Goal: Check status: Check status

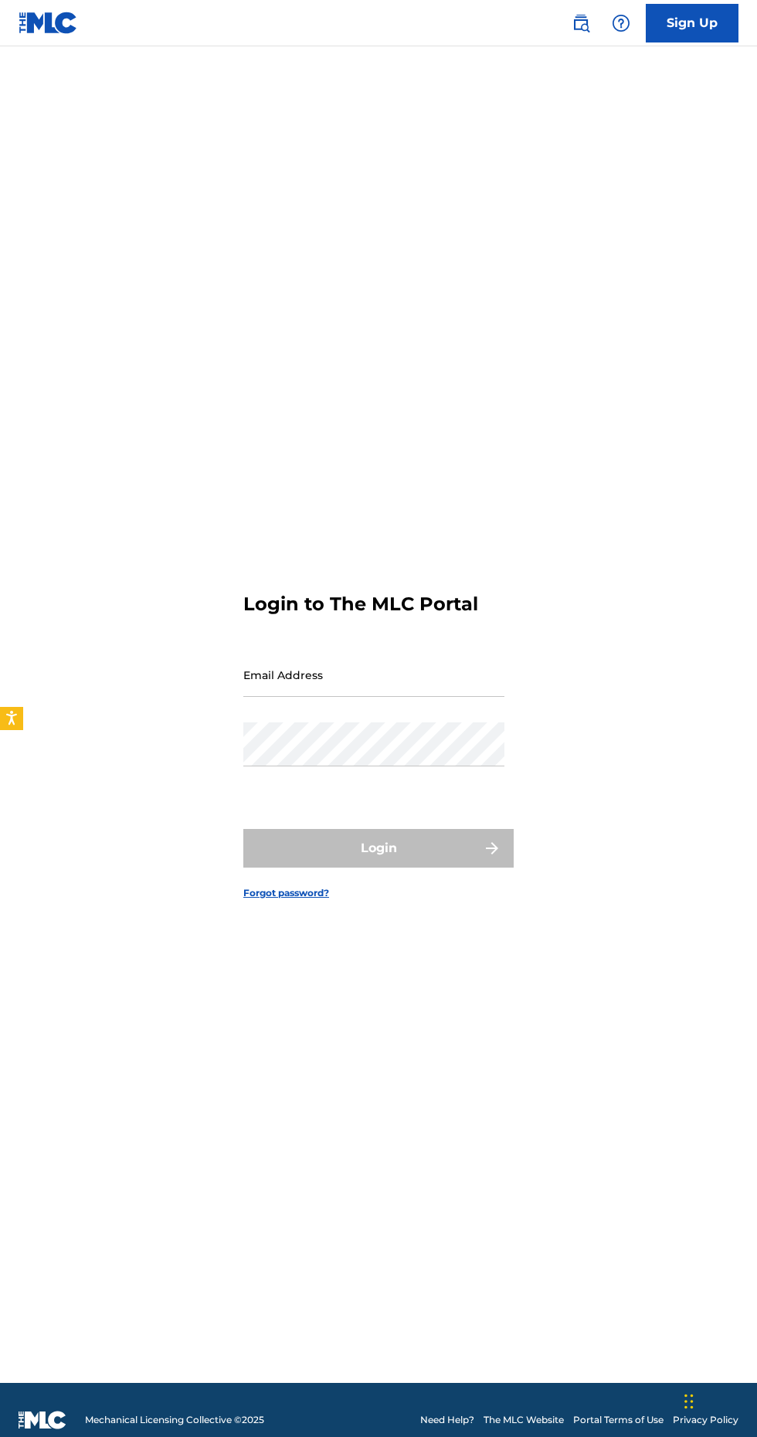
click at [467, 697] on input "Email Address" at bounding box center [373, 675] width 261 height 44
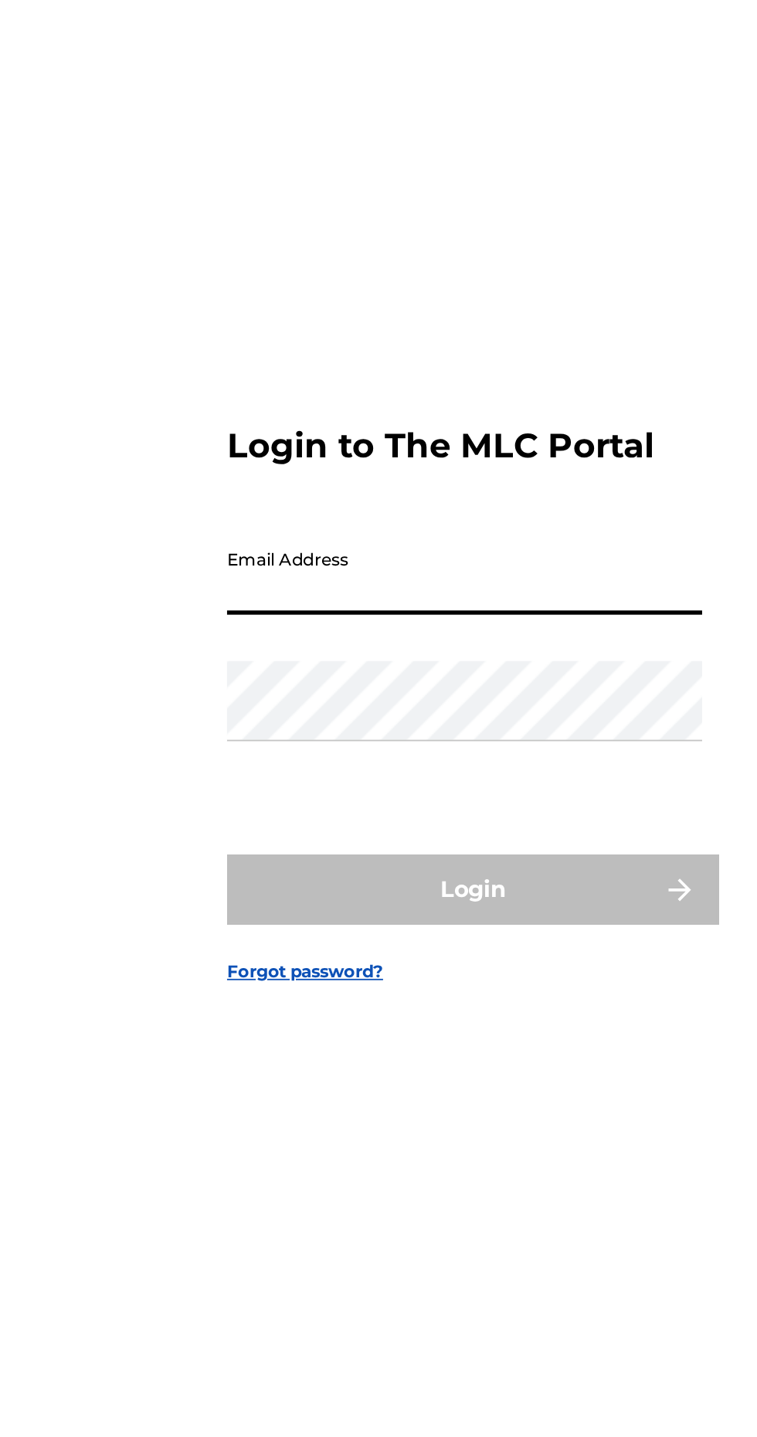
type input "[EMAIL_ADDRESS][DOMAIN_NAME]"
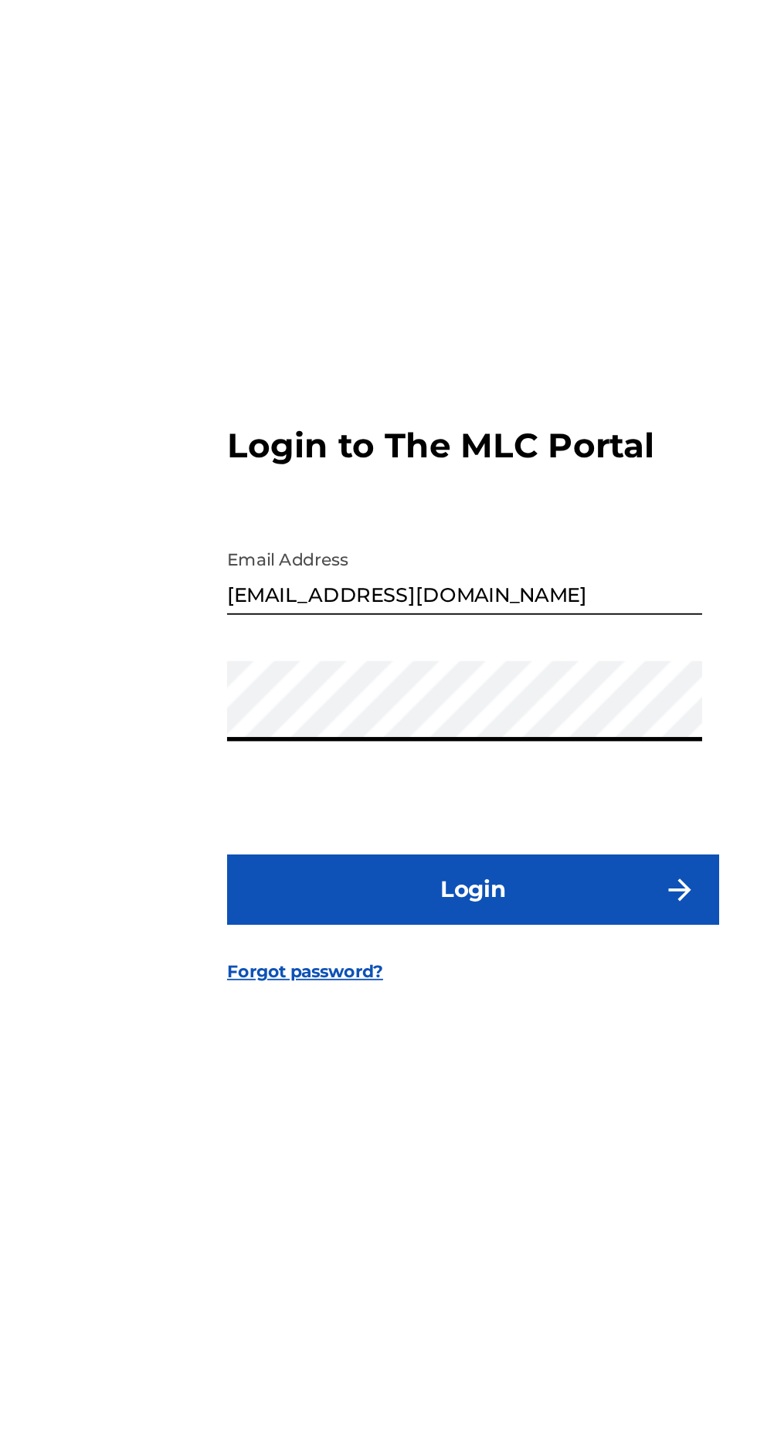
click at [437, 868] on button "Login" at bounding box center [378, 848] width 270 height 39
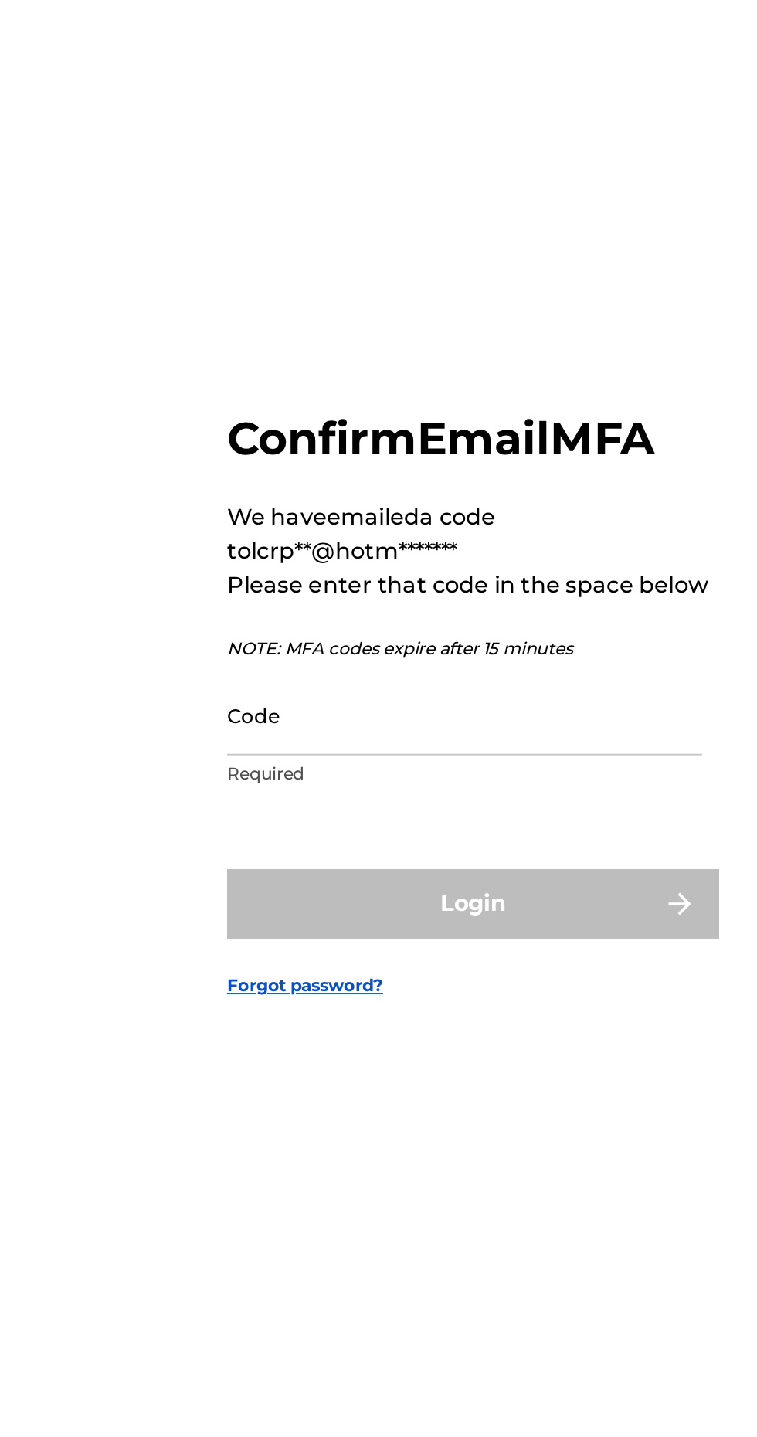
scroll to position [7, 0]
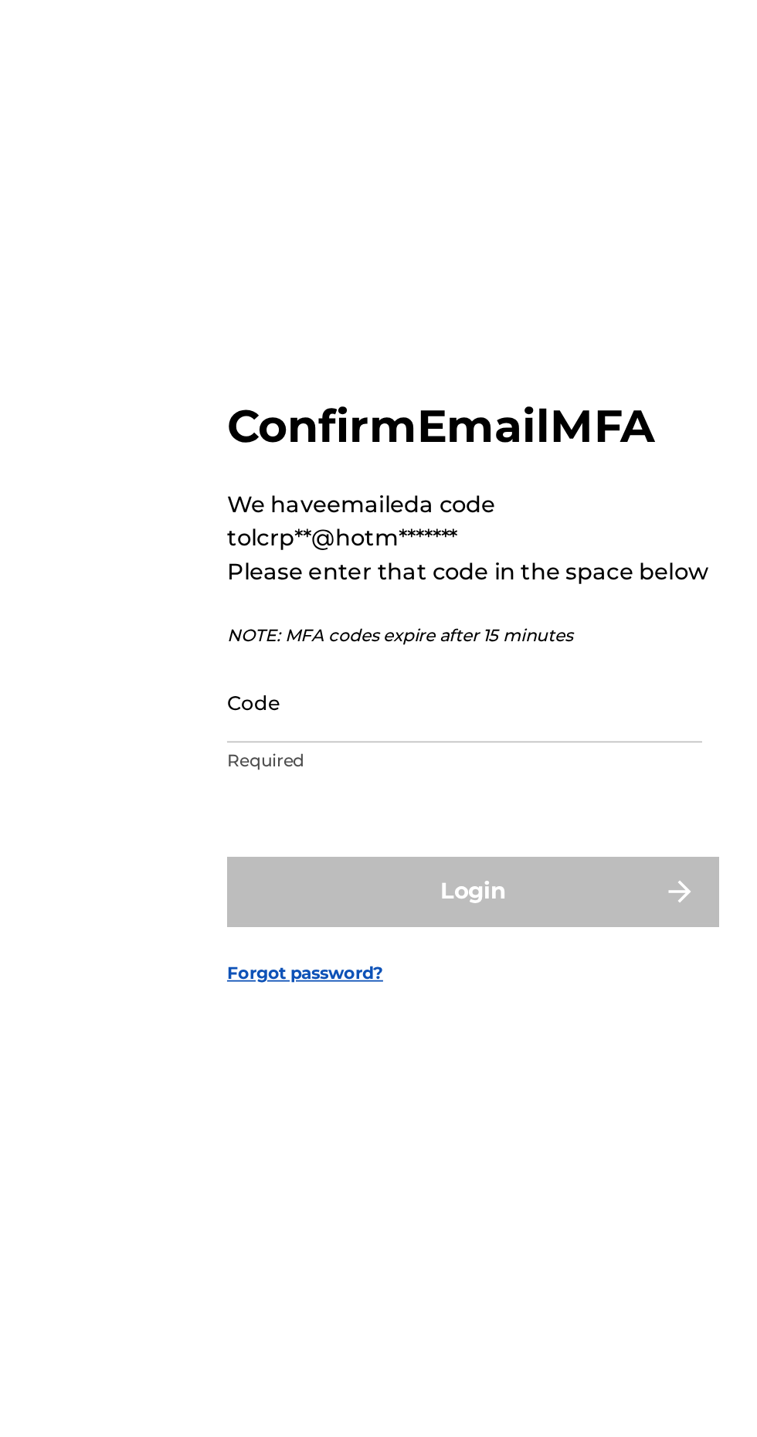
click at [335, 767] on input "Code" at bounding box center [373, 745] width 261 height 44
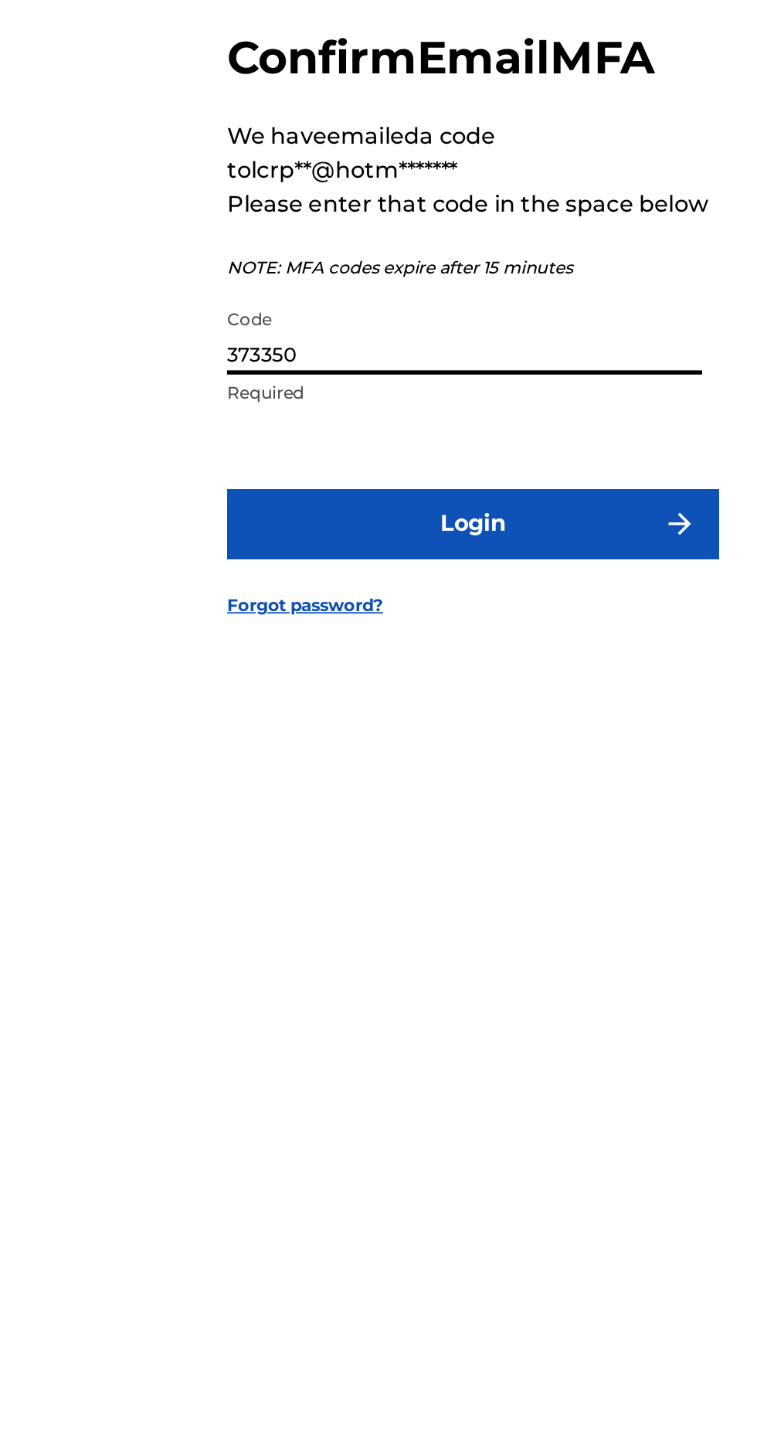
type input "373350"
click at [450, 868] on button "Login" at bounding box center [378, 849] width 270 height 39
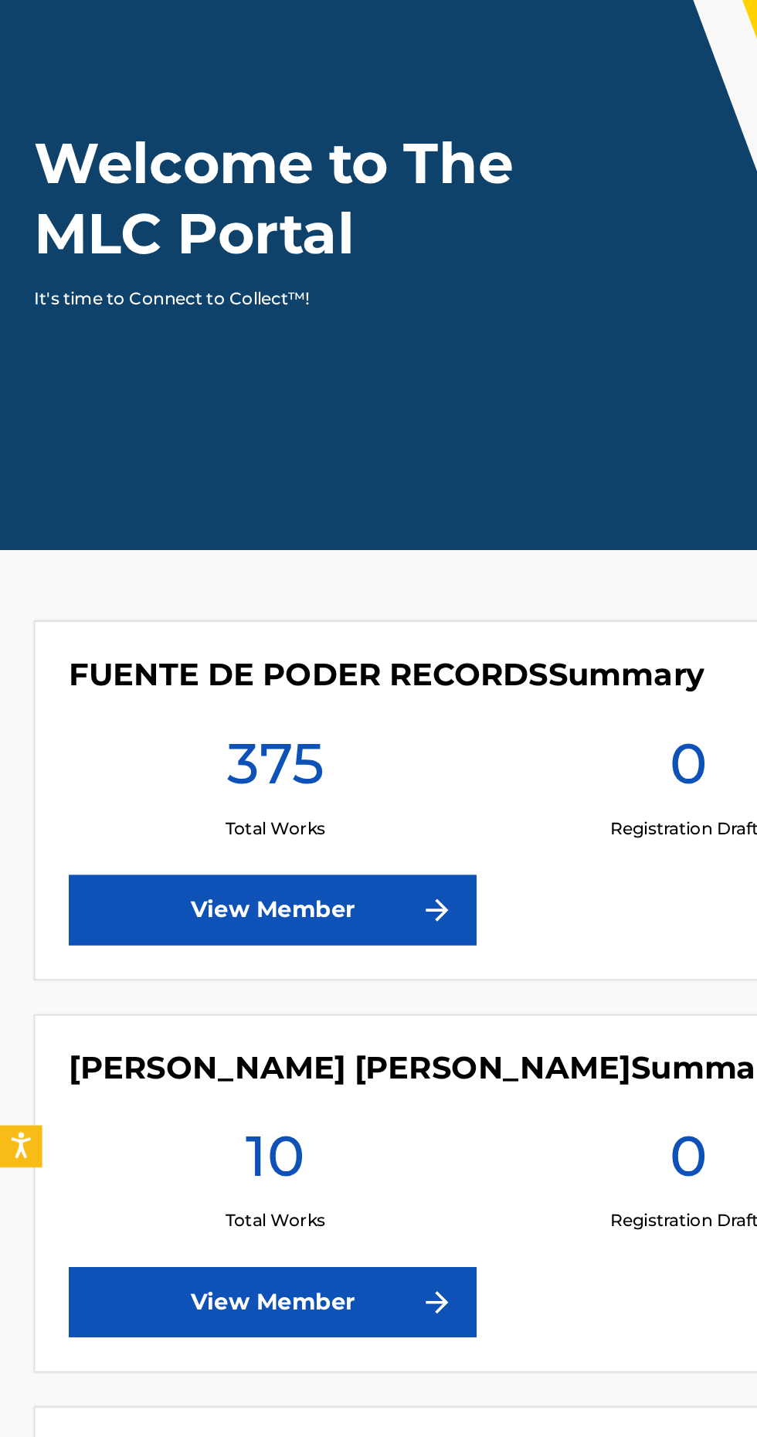
click at [246, 573] on link "View Member" at bounding box center [150, 588] width 224 height 39
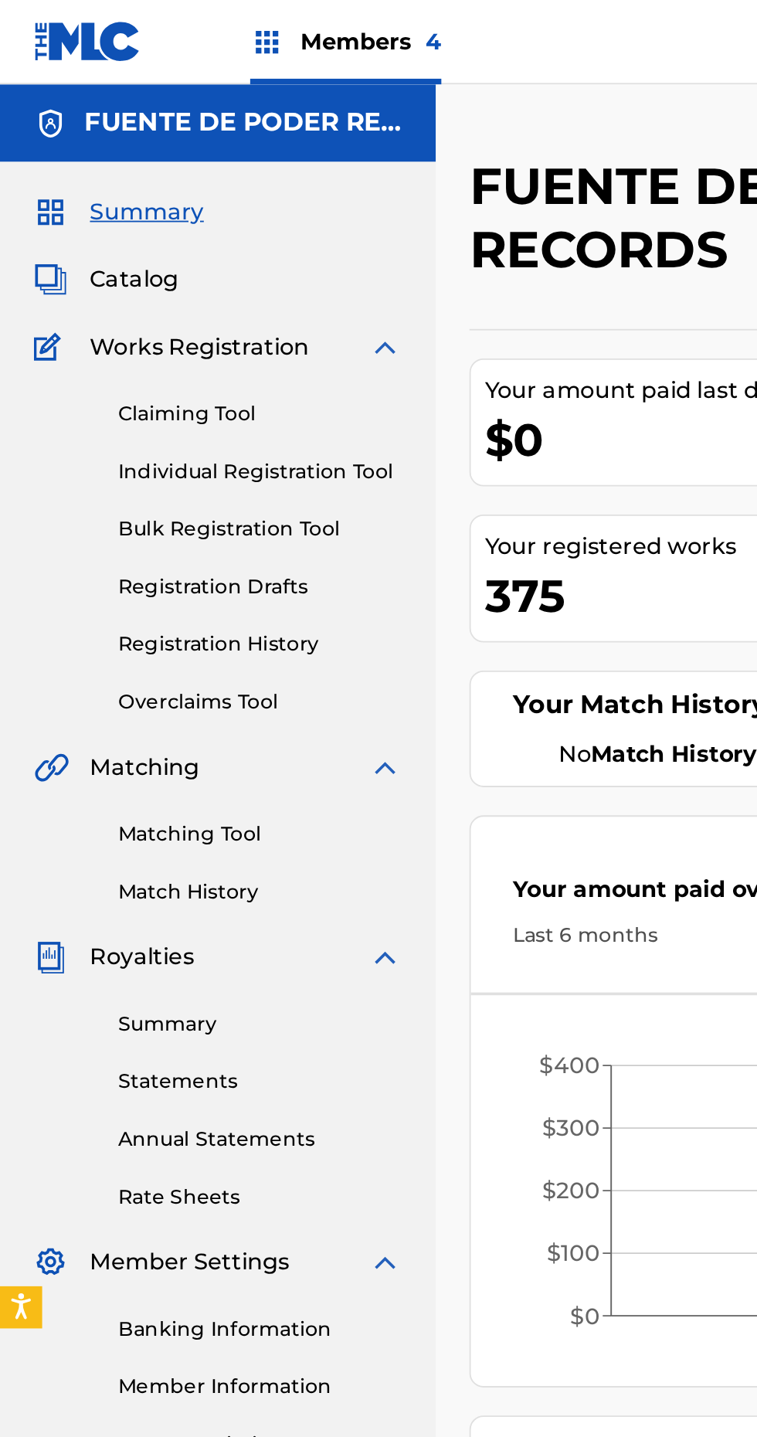
click at [190, 23] on span "Members 4" at bounding box center [203, 23] width 77 height 18
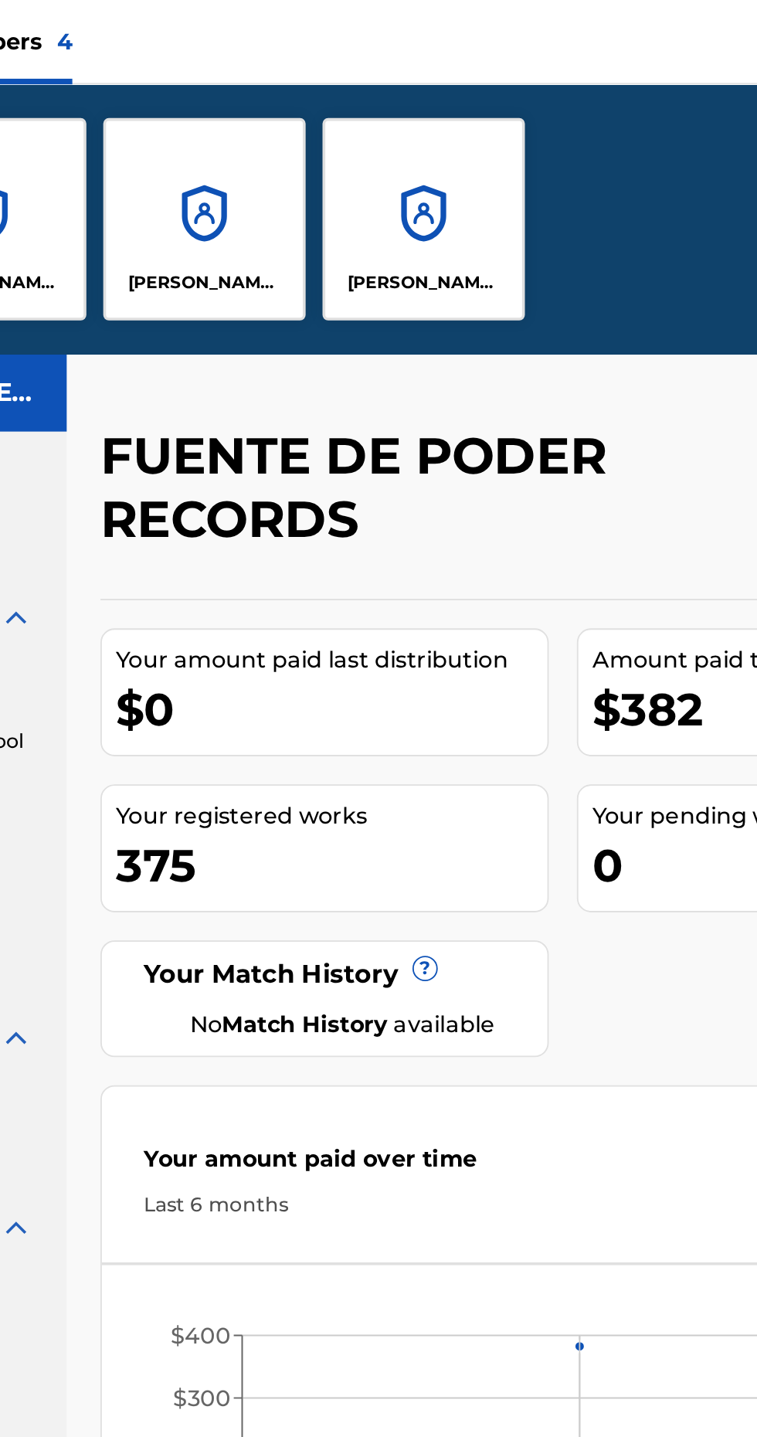
click at [327, 133] on div "[PERSON_NAME] [PERSON_NAME] [PERSON_NAME]" at bounding box center [315, 120] width 111 height 111
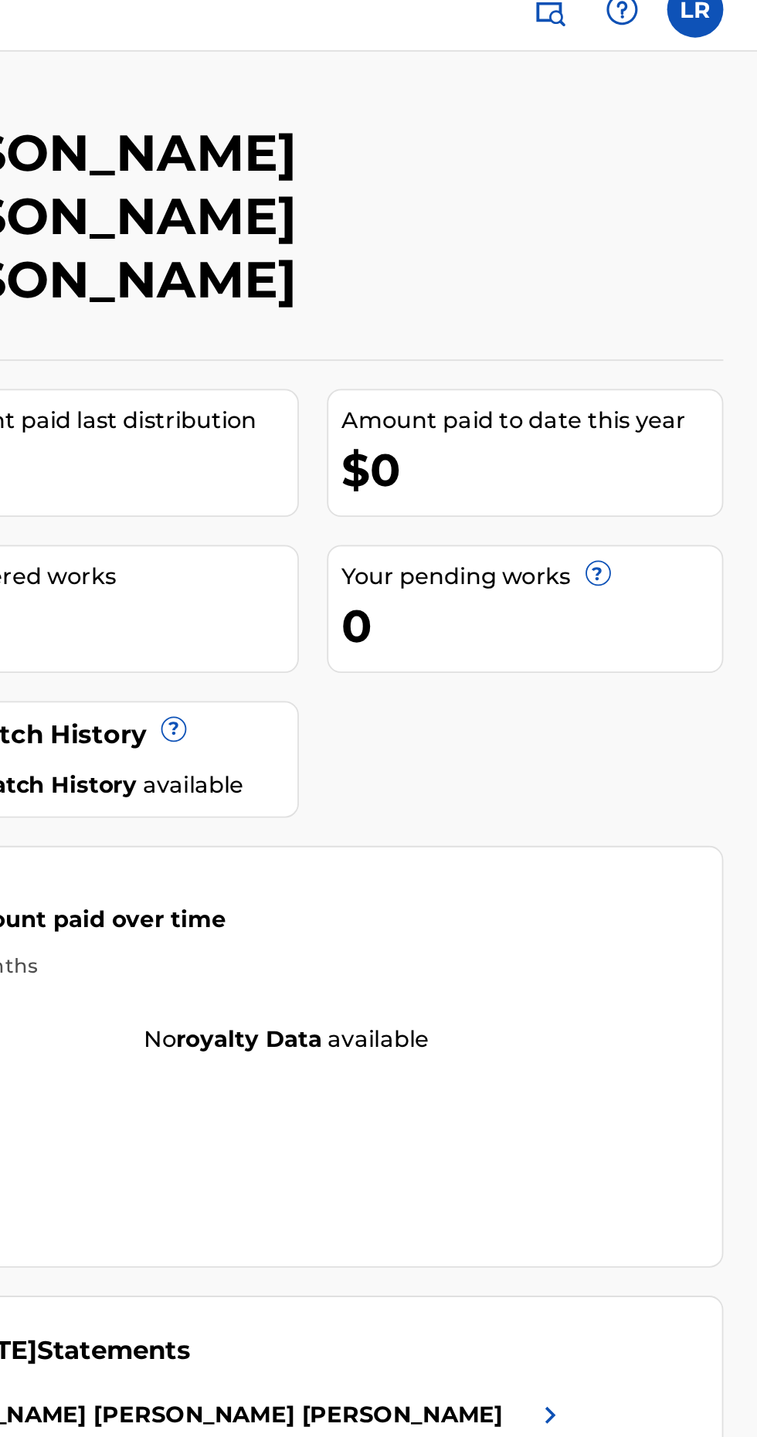
click at [645, 787] on img at bounding box center [643, 796] width 19 height 19
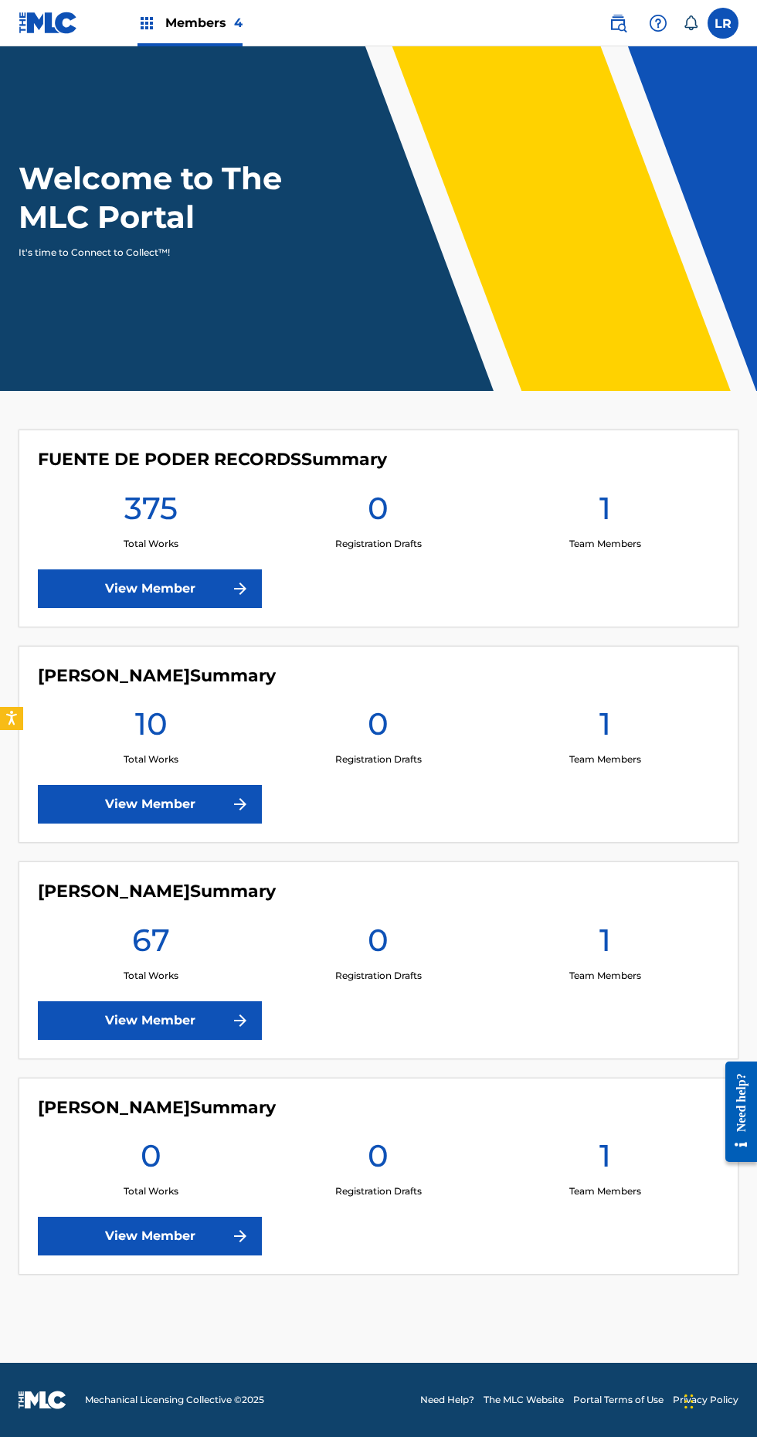
click at [248, 1002] on link "View Member" at bounding box center [150, 1020] width 224 height 39
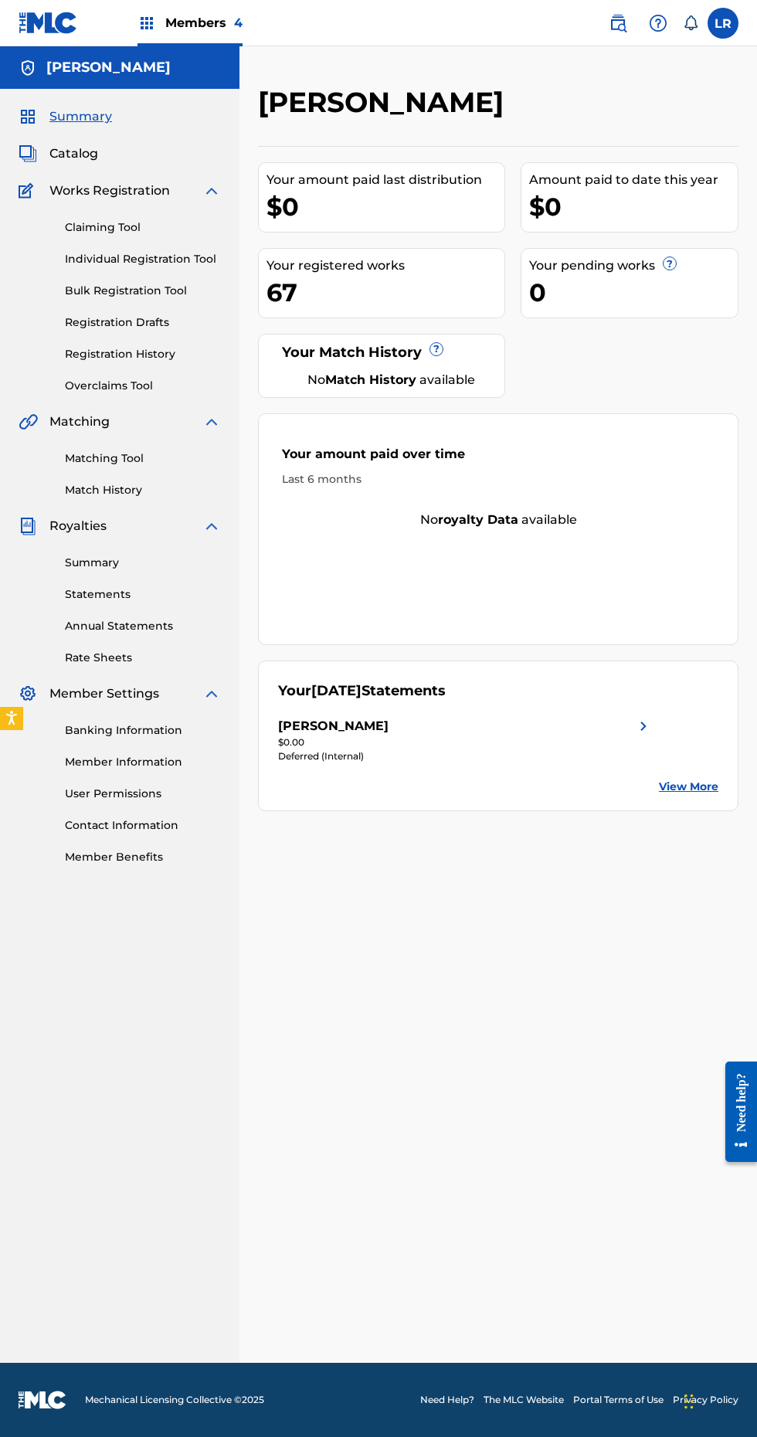
click at [649, 724] on img at bounding box center [643, 726] width 19 height 19
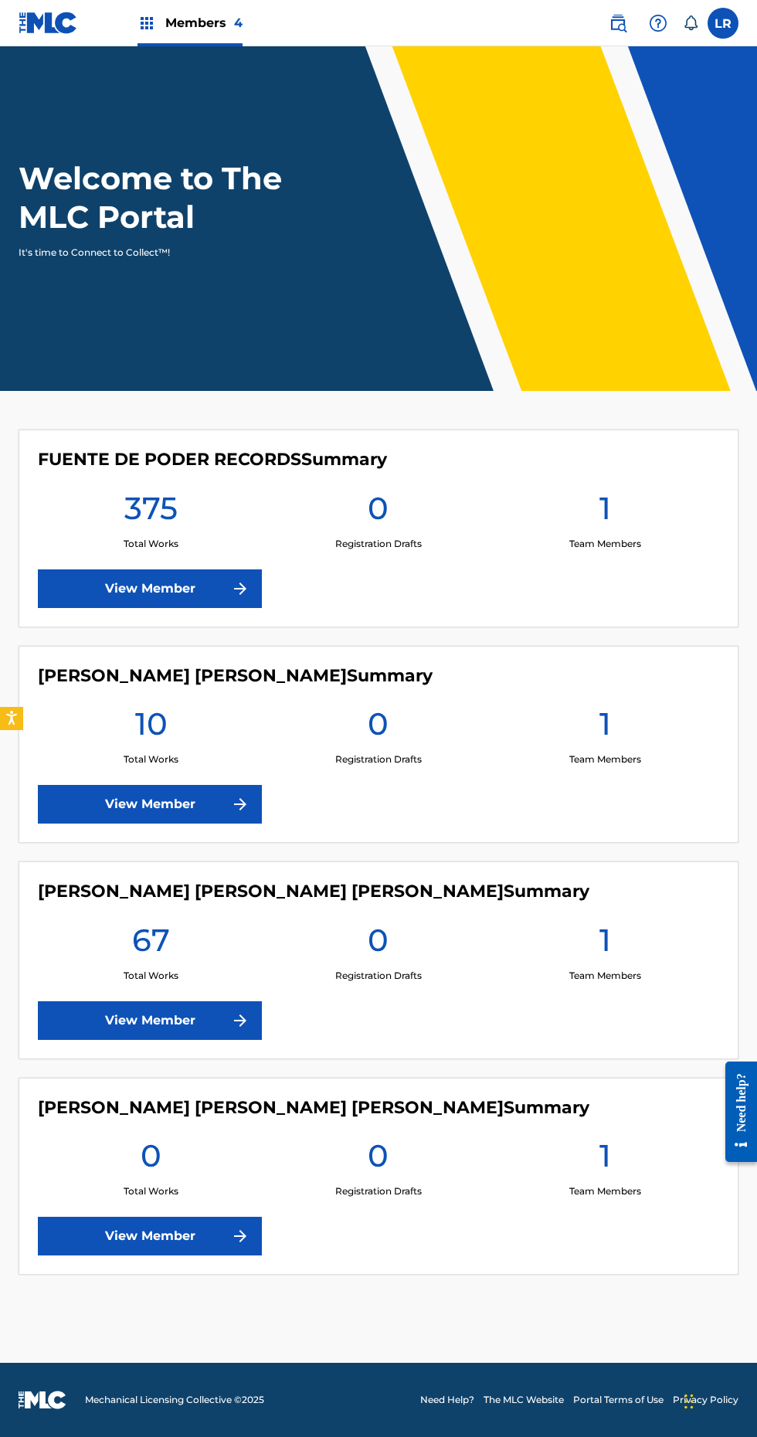
click at [235, 1015] on img at bounding box center [240, 1020] width 19 height 19
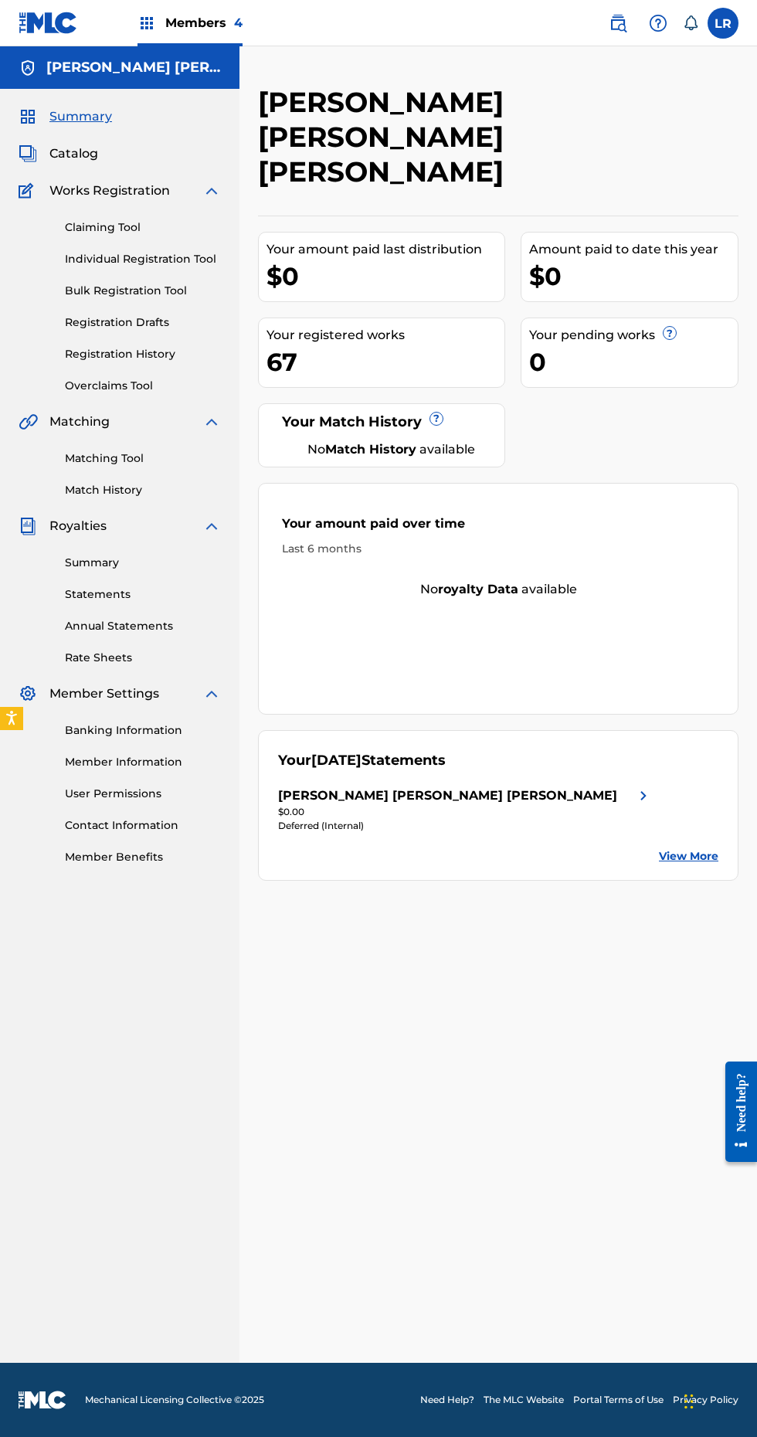
click at [624, 787] on div "[PERSON_NAME] [PERSON_NAME] [PERSON_NAME]" at bounding box center [465, 796] width 375 height 19
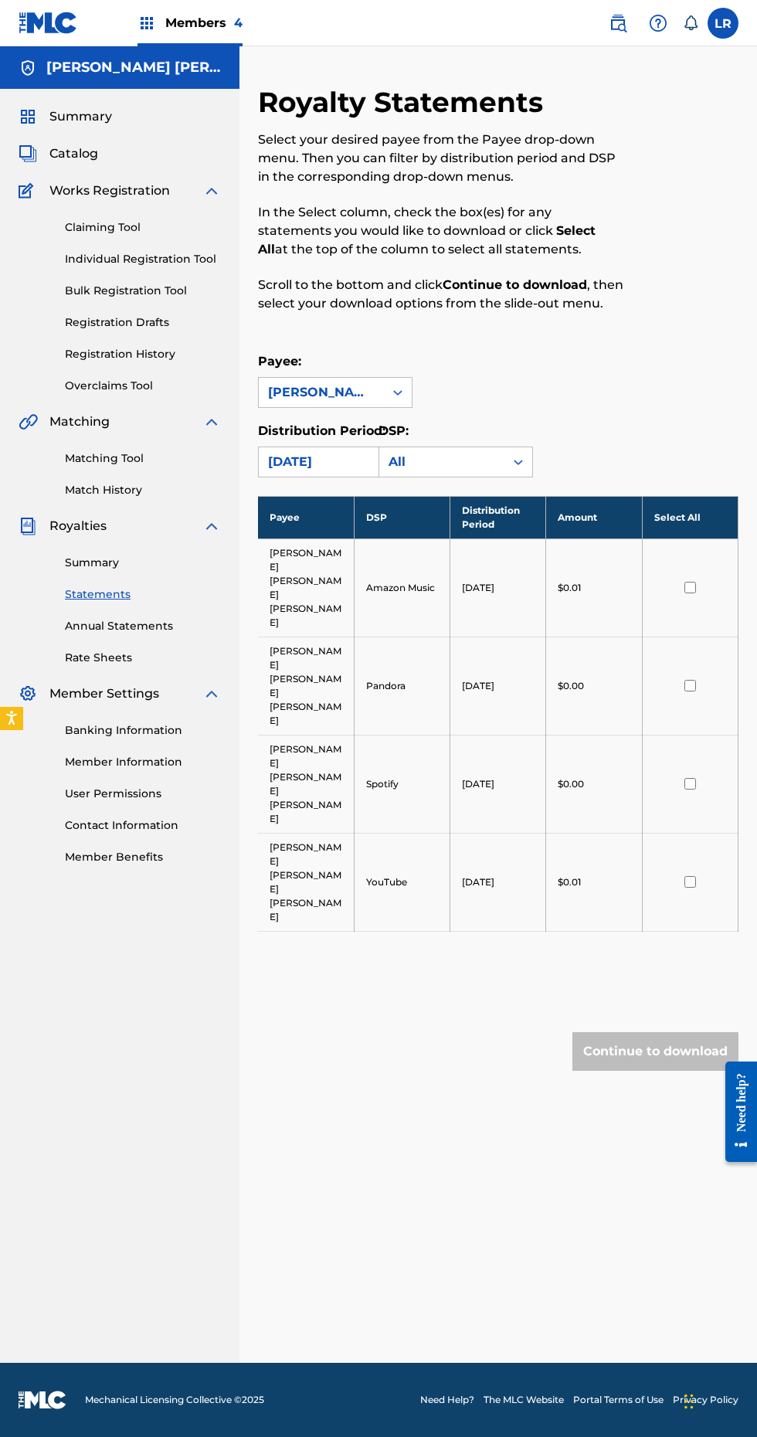
click at [107, 563] on link "Summary" at bounding box center [143, 563] width 156 height 16
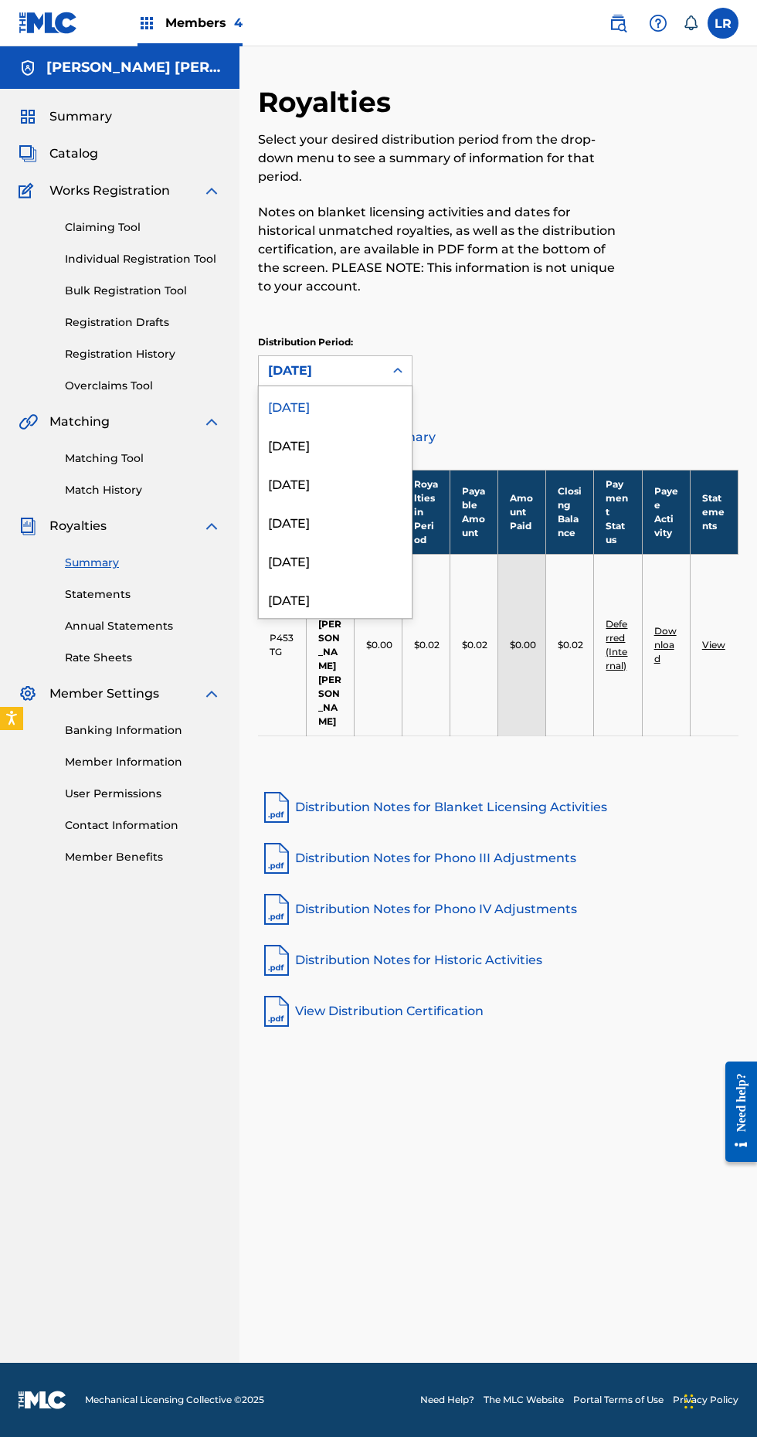
click at [331, 446] on div "August 2025" at bounding box center [335, 444] width 153 height 39
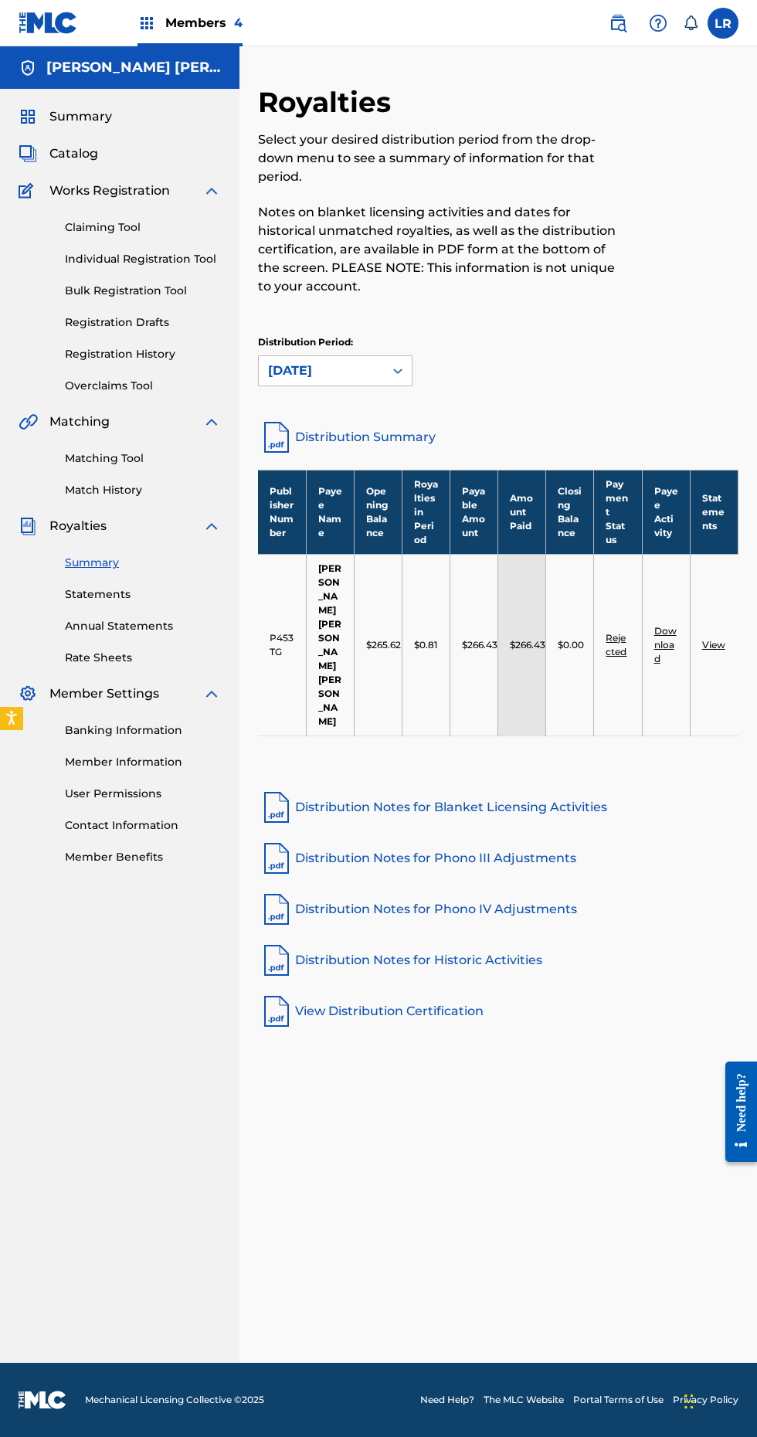
click at [719, 583] on td "View" at bounding box center [714, 645] width 48 height 182
click at [715, 639] on link "View" at bounding box center [713, 645] width 23 height 12
click at [718, 639] on link "View" at bounding box center [713, 645] width 23 height 12
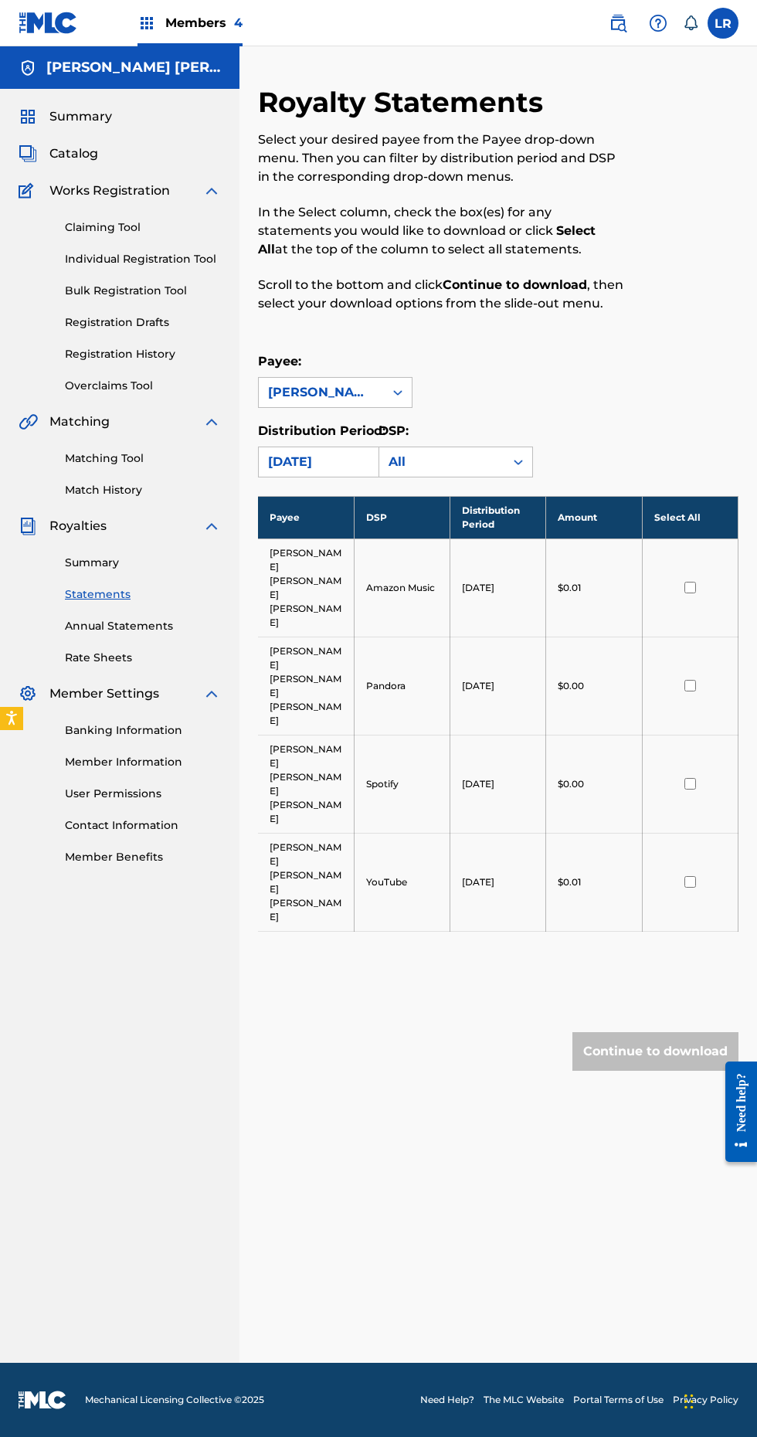
click at [547, 369] on div "Payee: Luis Carlos ramos padilla" at bounding box center [498, 380] width 481 height 56
